Goal: Task Accomplishment & Management: Complete application form

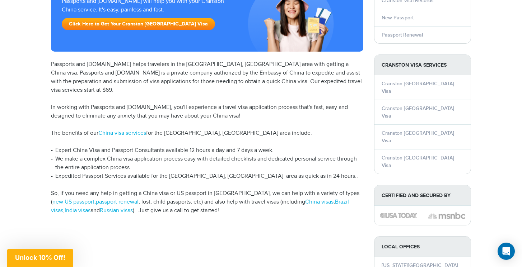
scroll to position [137, 0]
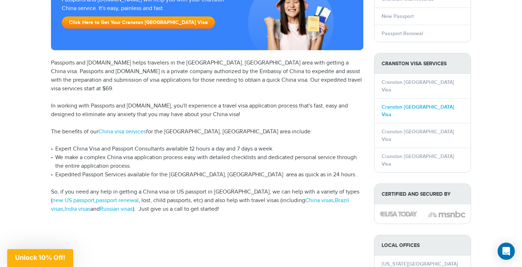
click at [415, 104] on link "Cranston [GEOGRAPHIC_DATA] Visa" at bounding box center [417, 111] width 72 height 14
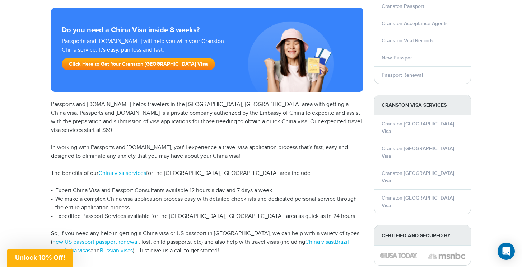
scroll to position [96, 0]
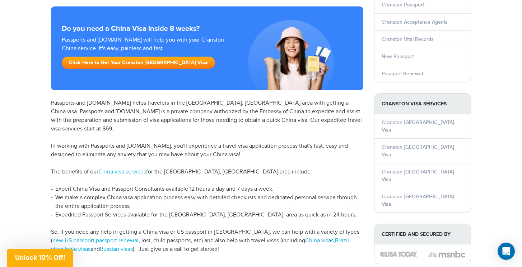
click at [307, 237] on link "China visas" at bounding box center [319, 240] width 28 height 7
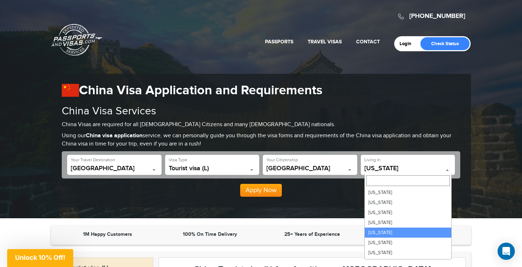
click at [447, 169] on b at bounding box center [446, 170] width 3 height 2
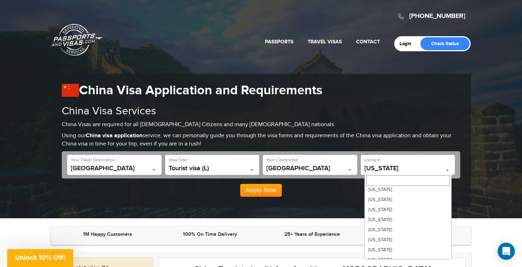
scroll to position [375, 0]
select select "**"
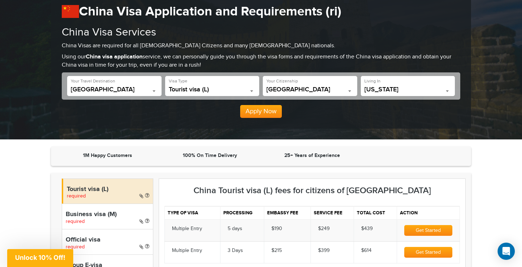
scroll to position [80, 0]
